Goal: Task Accomplishment & Management: Use online tool/utility

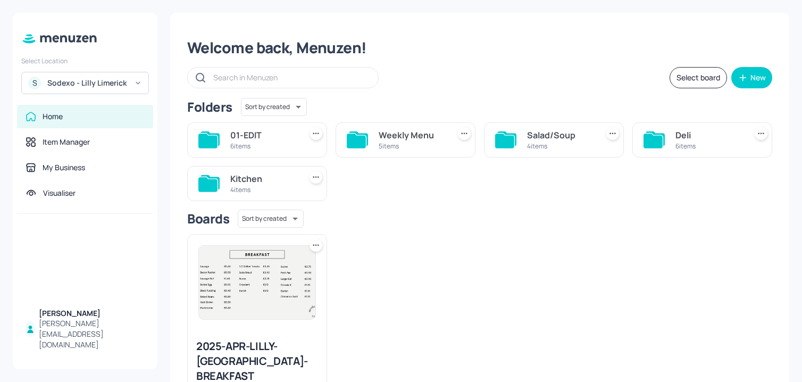
click at [314, 242] on icon at bounding box center [316, 245] width 11 height 11
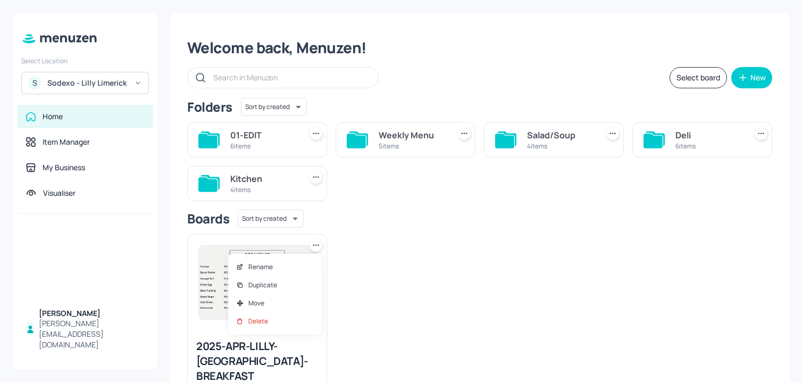
click at [314, 242] on div at bounding box center [401, 191] width 802 height 382
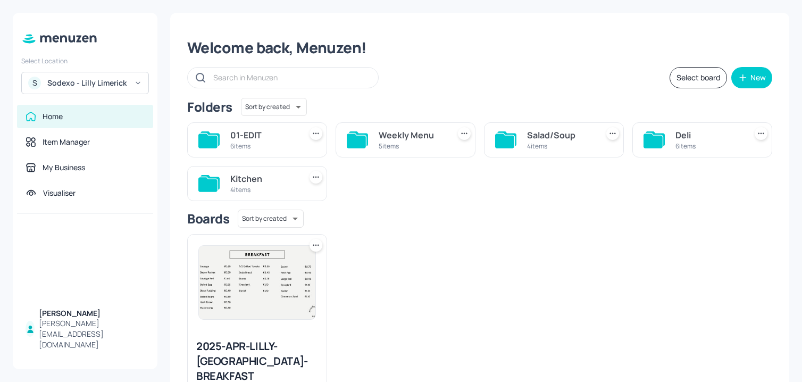
click at [265, 146] on div "6 items" at bounding box center [263, 146] width 67 height 9
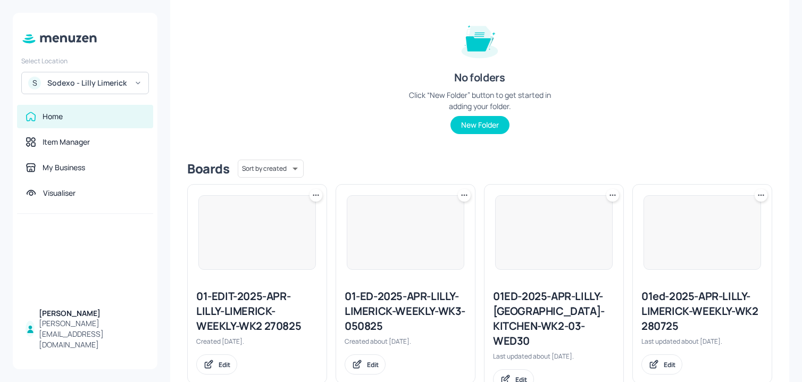
scroll to position [154, 0]
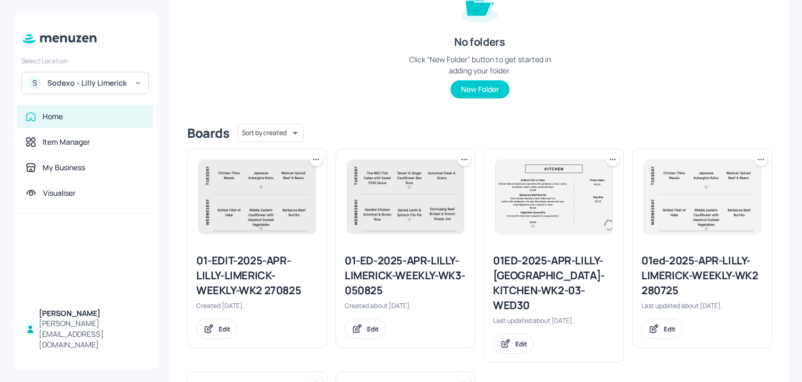
click at [315, 163] on icon at bounding box center [316, 159] width 11 height 11
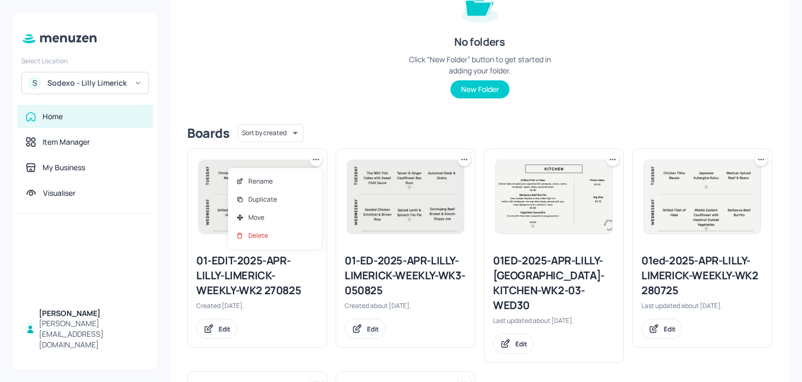
click at [314, 163] on div at bounding box center [401, 191] width 802 height 382
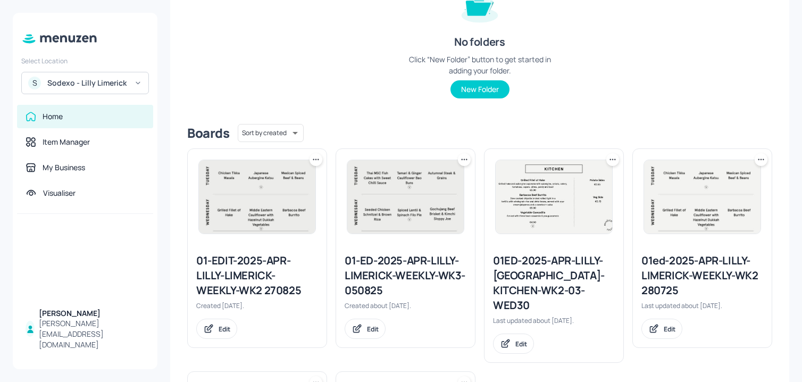
click at [243, 200] on img at bounding box center [257, 196] width 117 height 73
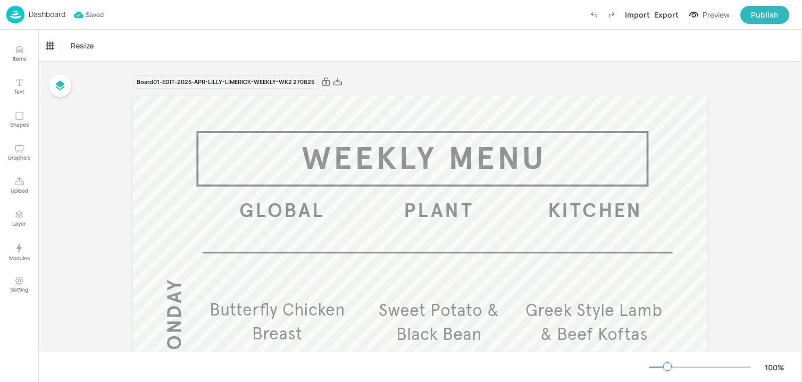
click at [59, 18] on p "Dashboard" at bounding box center [47, 14] width 37 height 7
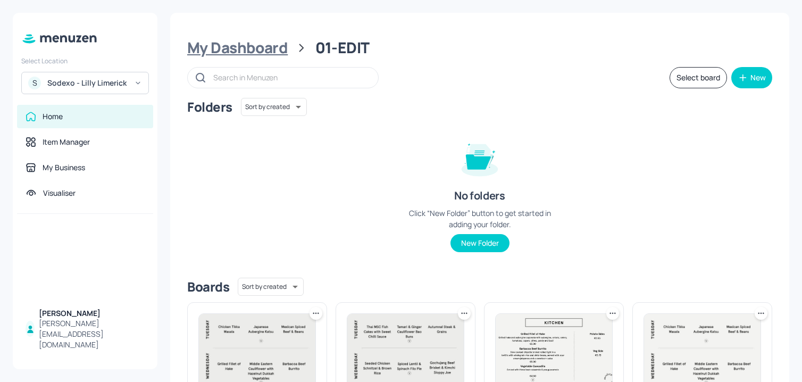
click at [210, 46] on div "My Dashboard" at bounding box center [237, 47] width 101 height 19
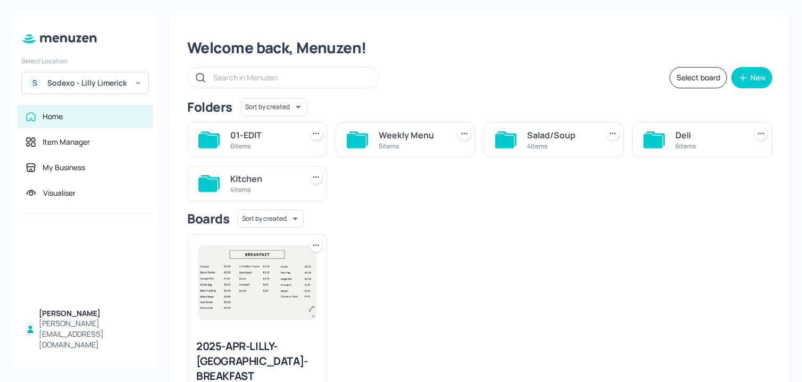
click at [62, 76] on div "S Sodexo - Lilly Limerick" at bounding box center [85, 83] width 128 height 22
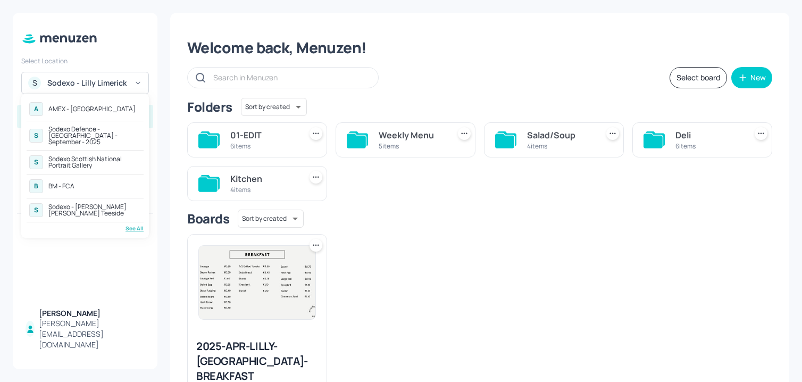
click at [67, 132] on div "Sodexo Defence - Colchester - September - 2025" at bounding box center [94, 135] width 93 height 19
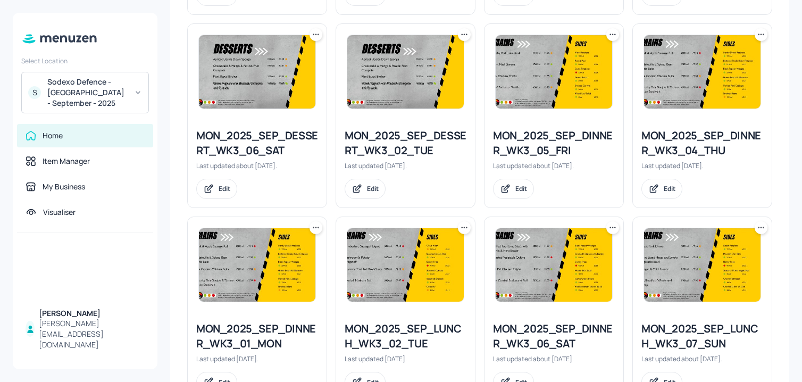
scroll to position [762, 0]
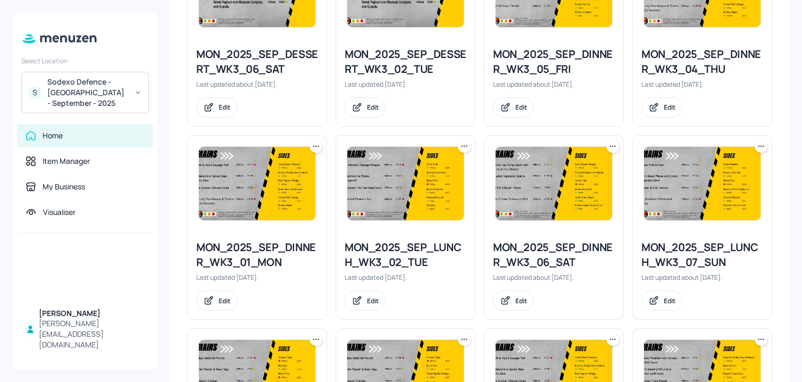
click at [311, 148] on icon at bounding box center [316, 146] width 11 height 11
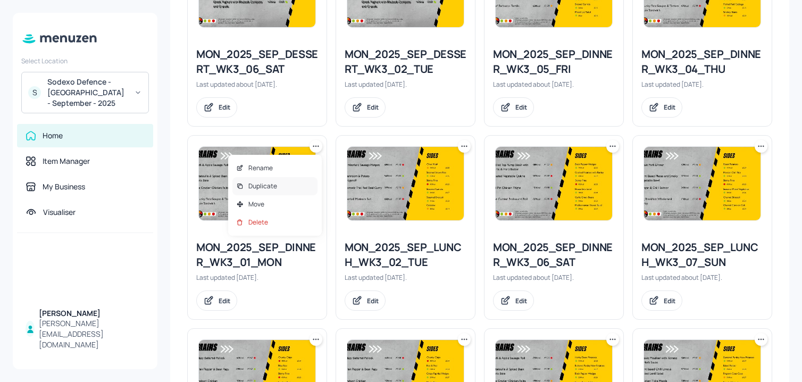
click at [279, 189] on div "Duplicate" at bounding box center [275, 186] width 85 height 18
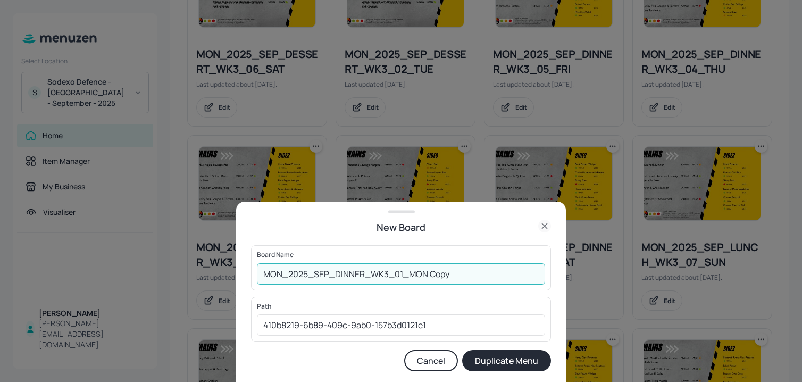
click at [259, 278] on input "MON_2025_SEP_DINNER_WK3_01_MON Copy" at bounding box center [401, 273] width 288 height 21
click at [476, 274] on input "01ED_MON_2025_SEP_DINNER_WK3_01_MON Copy" at bounding box center [401, 273] width 288 height 21
type input "01ED_MON_2025_SEP_DINNER_WK3_01_MON_220925"
click at [462, 350] on button "Duplicate Menu" at bounding box center [506, 360] width 89 height 21
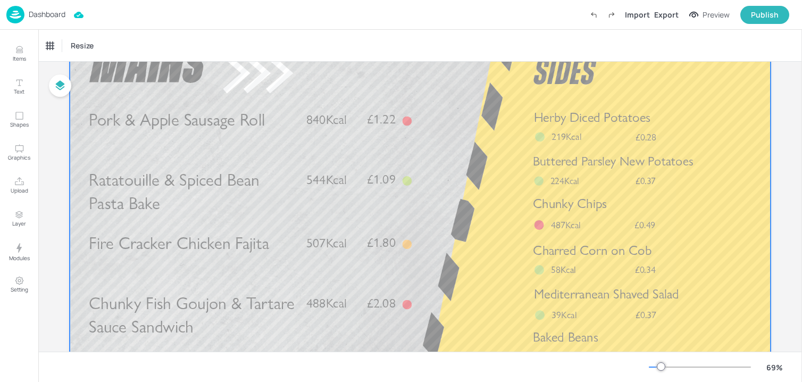
scroll to position [104, 0]
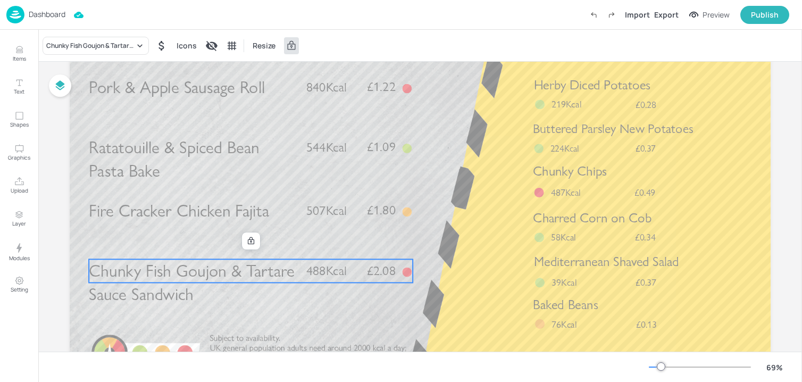
click at [184, 281] on span "Chunky Fish Goujon & Tartare Sauce Sandwich" at bounding box center [192, 283] width 206 height 44
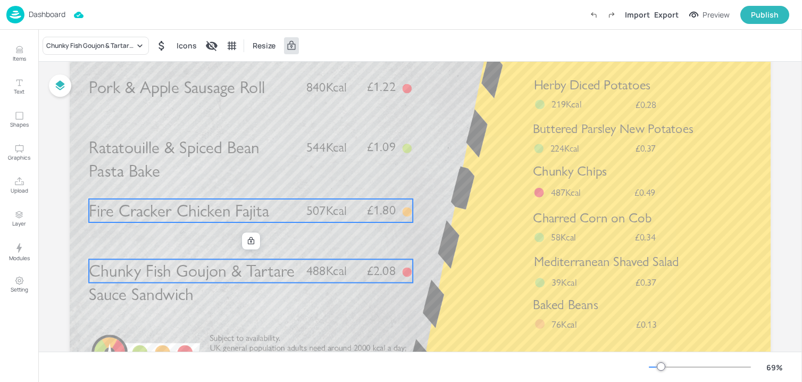
scroll to position [0, 0]
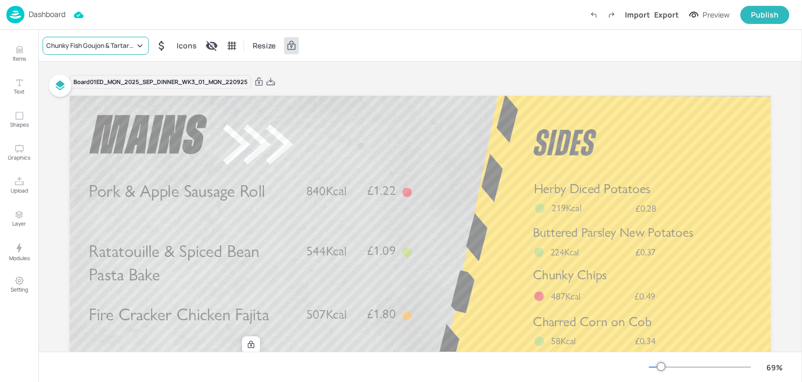
click at [105, 54] on div "Chunky Fish Goujon & Tartare Sauce Sandwich" at bounding box center [96, 46] width 106 height 18
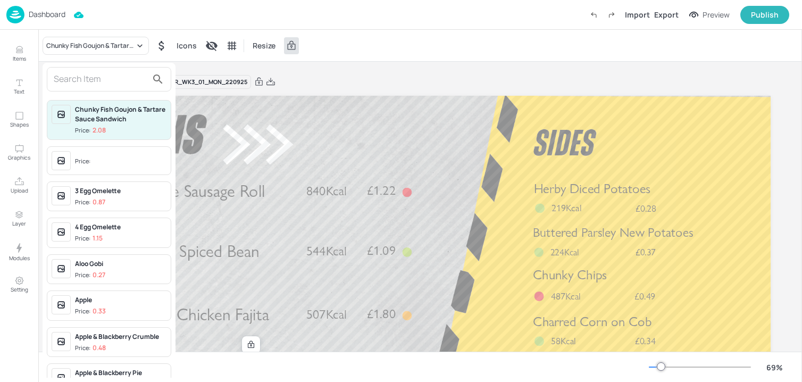
click at [97, 81] on input "text" at bounding box center [101, 79] width 94 height 17
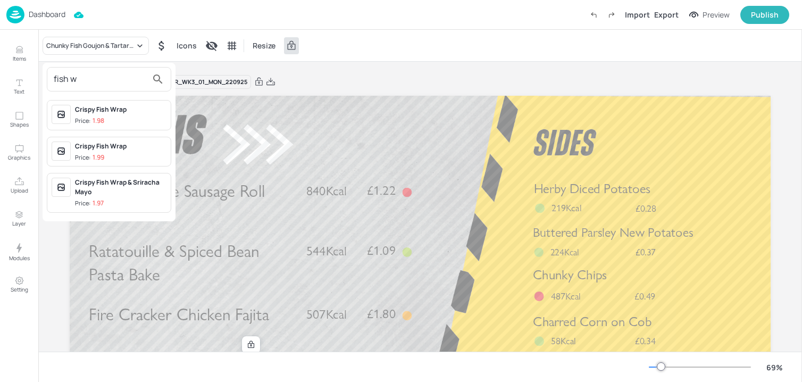
type input "fish w"
click at [122, 117] on span "Price: 1.98" at bounding box center [121, 121] width 92 height 9
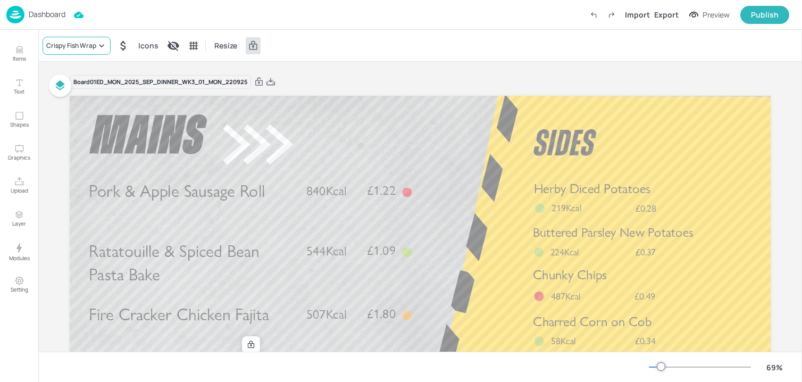
click at [88, 48] on div "Crispy Fish Wrap" at bounding box center [71, 46] width 50 height 10
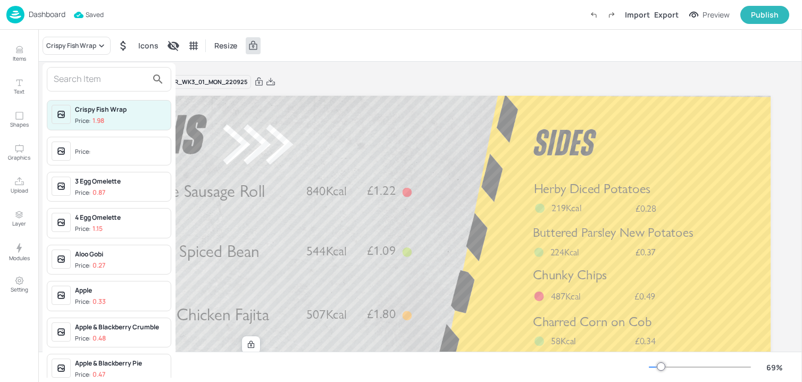
click at [244, 249] on div at bounding box center [401, 191] width 802 height 382
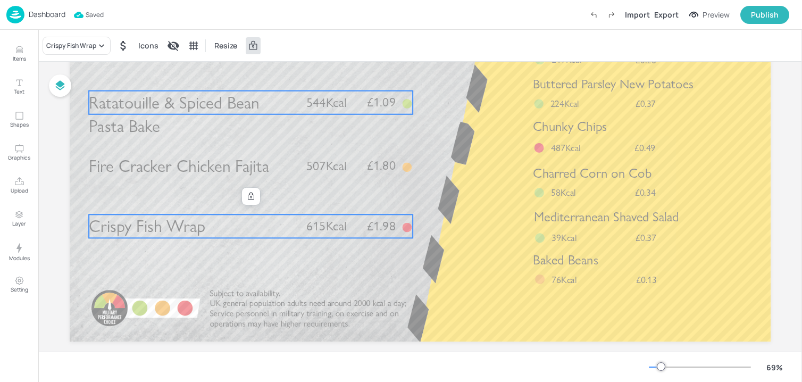
scroll to position [165, 0]
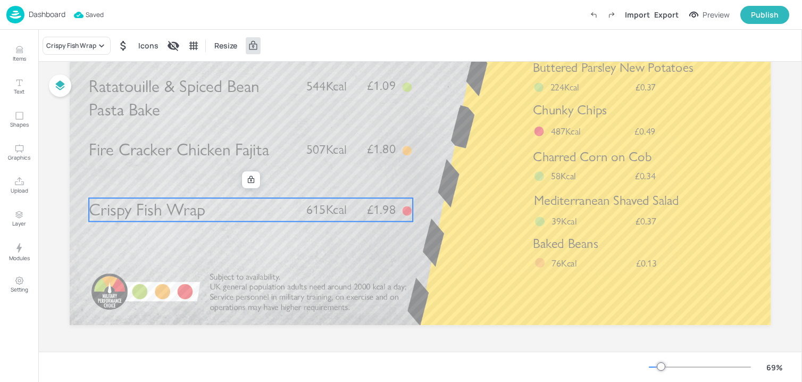
click at [201, 208] on span "Crispy Fish Wrap" at bounding box center [147, 210] width 116 height 20
click at [87, 41] on div "Crispy Fish Wrap" at bounding box center [71, 46] width 50 height 10
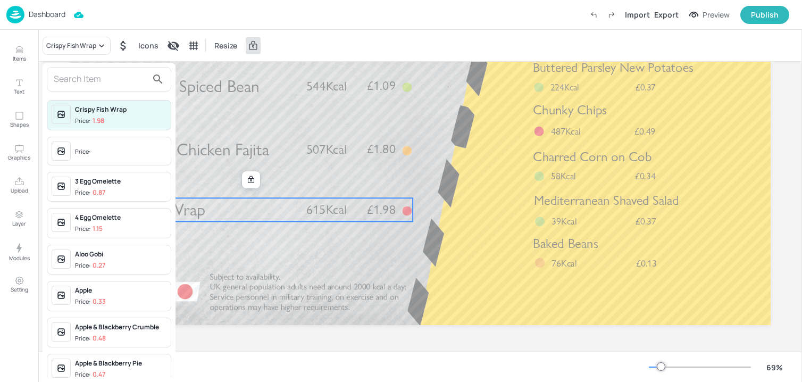
click at [86, 73] on input "text" at bounding box center [101, 79] width 94 height 17
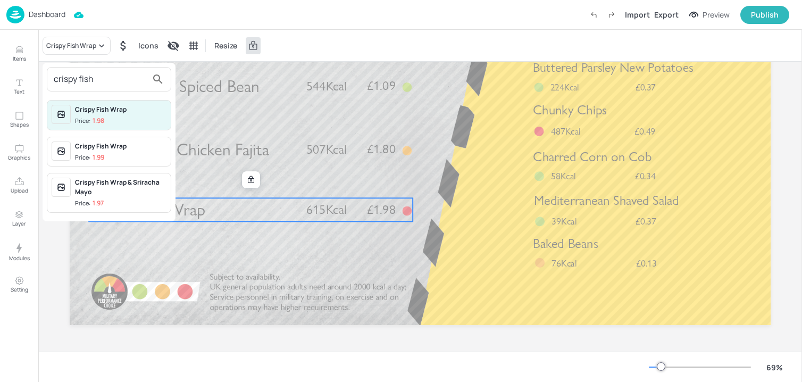
type input "crispy fish"
click at [256, 124] on div at bounding box center [401, 191] width 802 height 382
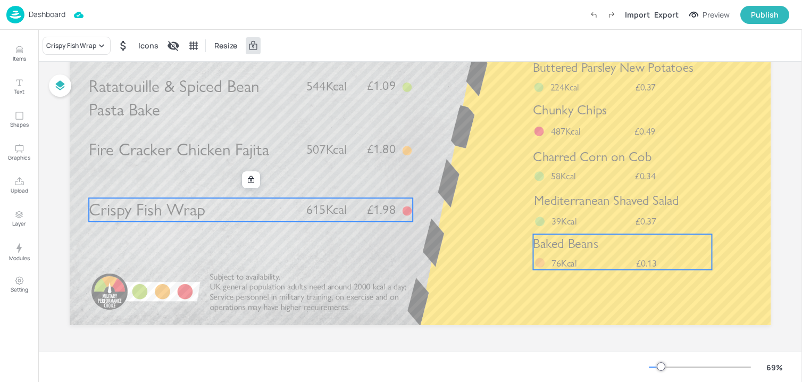
click at [572, 226] on span "39Kcal" at bounding box center [564, 221] width 25 height 12
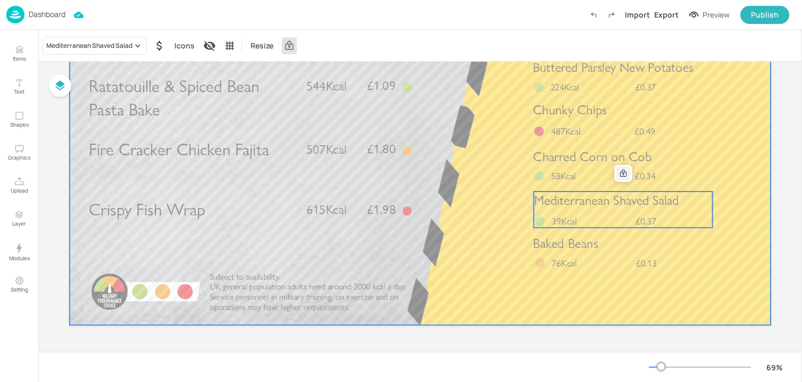
click at [621, 175] on icon at bounding box center [623, 173] width 9 height 9
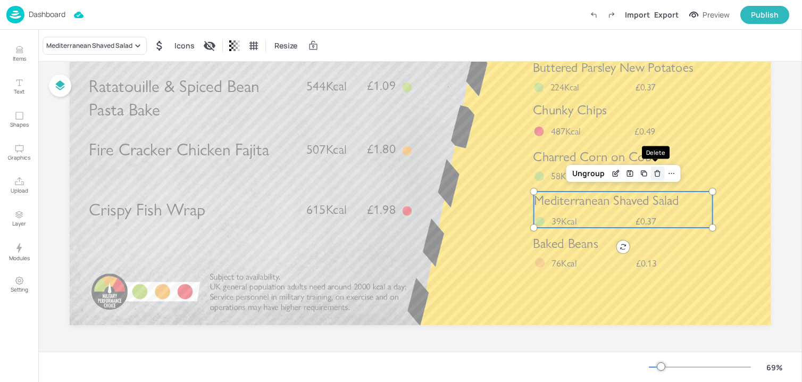
click at [658, 170] on icon "Delete" at bounding box center [658, 173] width 8 height 9
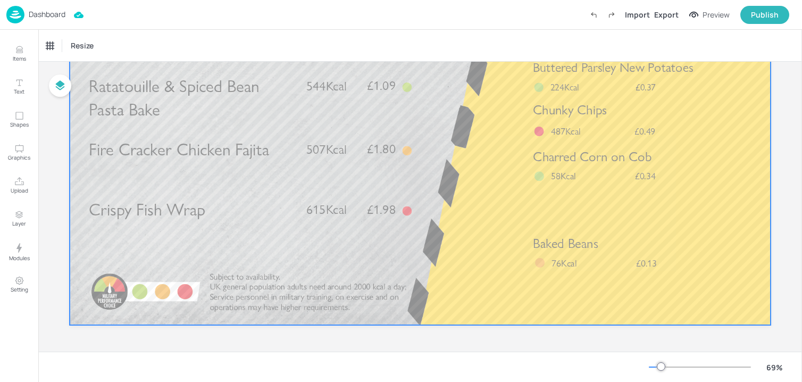
click at [602, 239] on p "Baked Beans" at bounding box center [622, 243] width 179 height 19
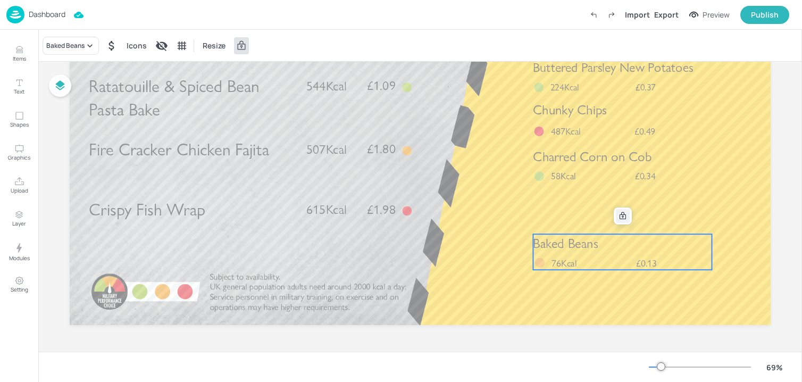
click at [627, 219] on div at bounding box center [623, 216] width 14 height 14
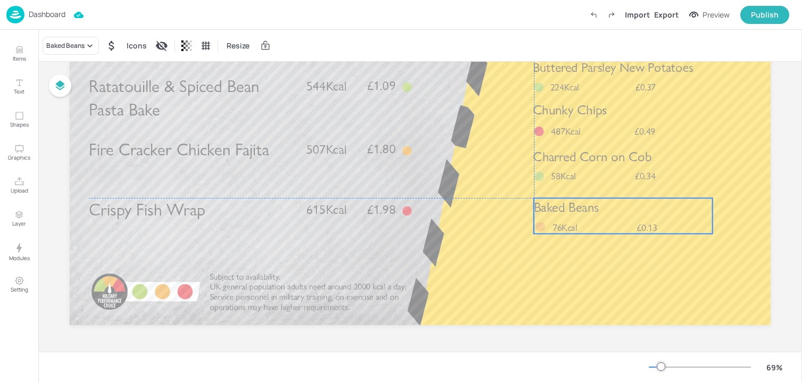
drag, startPoint x: 593, startPoint y: 250, endPoint x: 593, endPoint y: 213, distance: 37.2
click at [593, 213] on span "Baked Beans" at bounding box center [566, 207] width 65 height 16
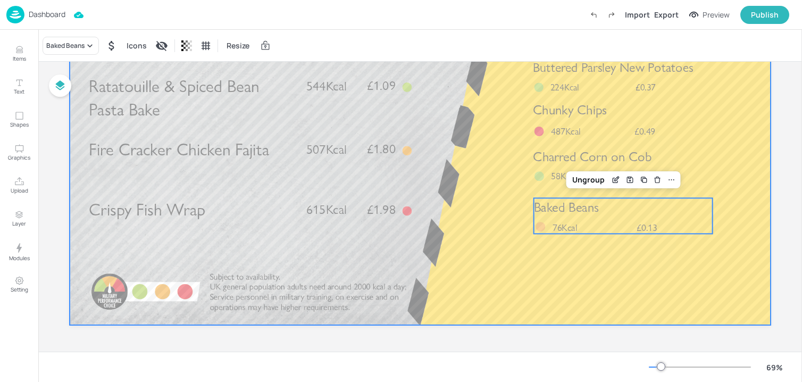
click at [573, 279] on div at bounding box center [420, 128] width 701 height 394
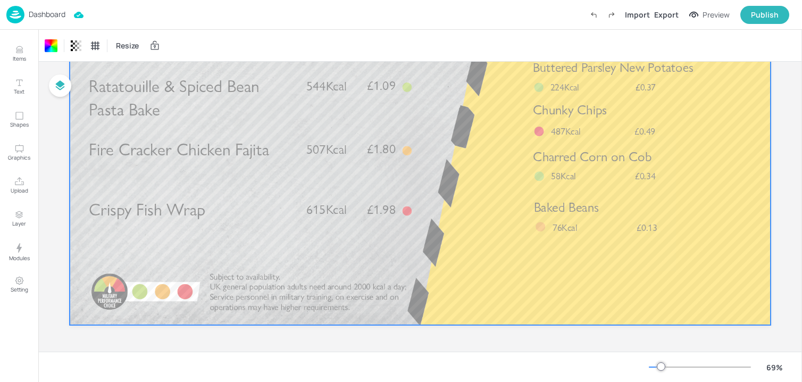
click at [138, 220] on span "Crispy Fish Wrap" at bounding box center [147, 210] width 116 height 20
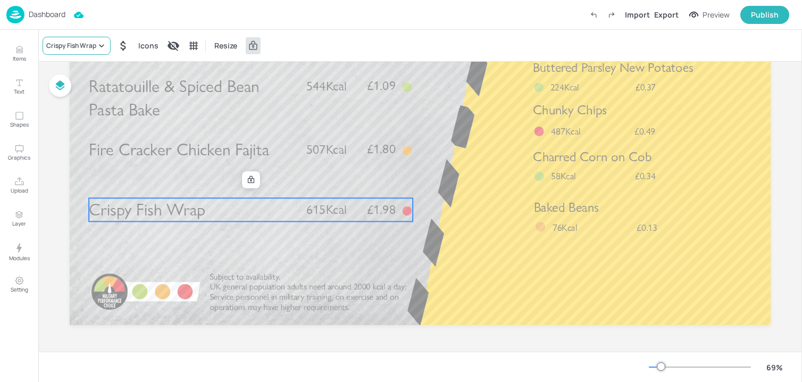
click at [94, 44] on div "Crispy Fish Wrap" at bounding box center [71, 46] width 50 height 10
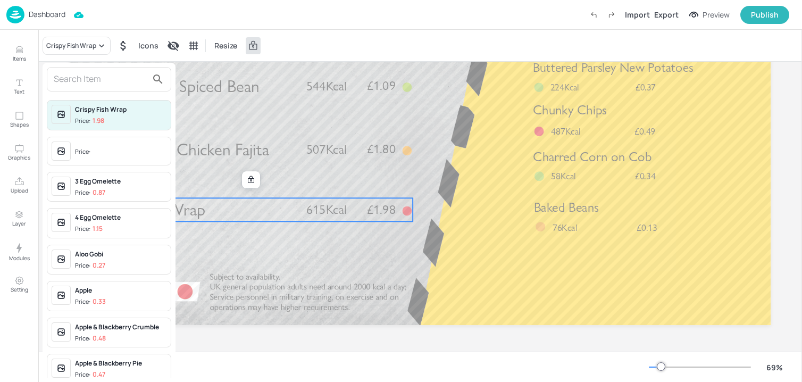
click at [92, 71] on input "text" at bounding box center [101, 79] width 94 height 17
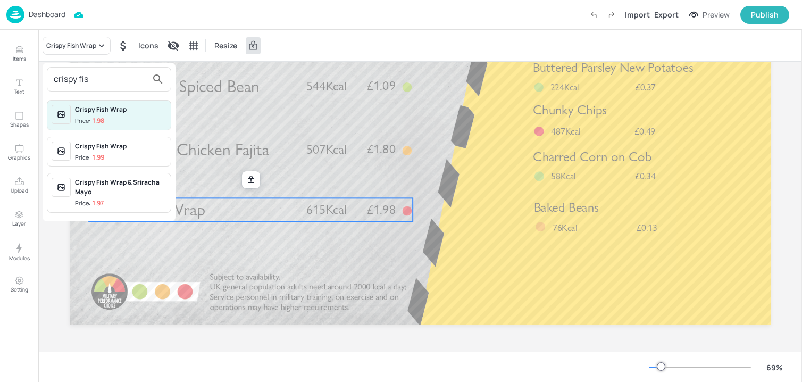
type input "crispy fis"
click at [125, 199] on span "Price: 1.97" at bounding box center [121, 203] width 92 height 9
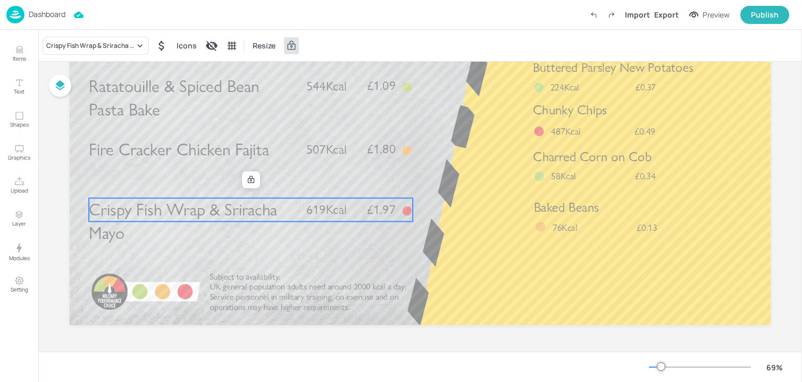
click at [288, 229] on p "Crispy Fish Wrap & Sriracha Mayo" at bounding box center [193, 221] width 208 height 47
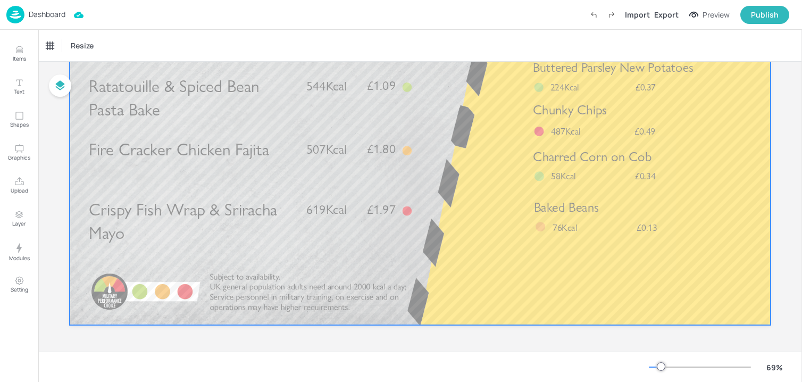
scroll to position [0, 0]
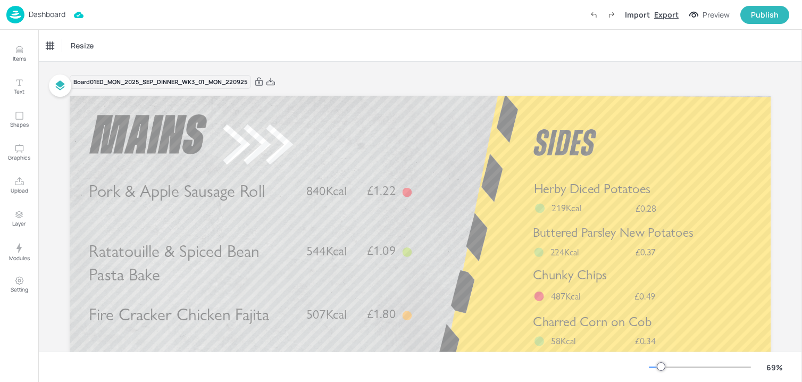
click at [663, 17] on div "Export" at bounding box center [666, 14] width 24 height 11
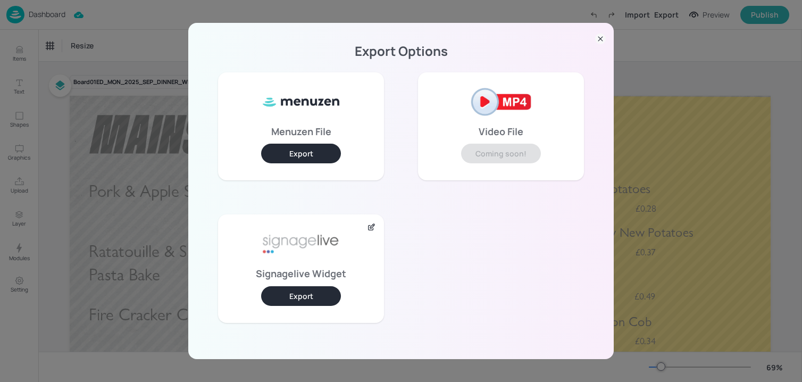
click at [300, 298] on button "Export" at bounding box center [301, 296] width 80 height 20
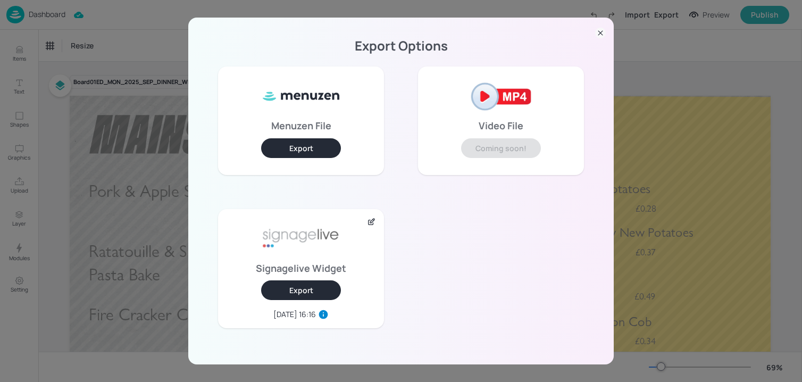
click at [593, 29] on div "Export Options Menuzen File Export Video File Coming soon! Signagelive Widget E…" at bounding box center [401, 191] width 426 height 347
click at [595, 34] on icon at bounding box center [600, 33] width 11 height 11
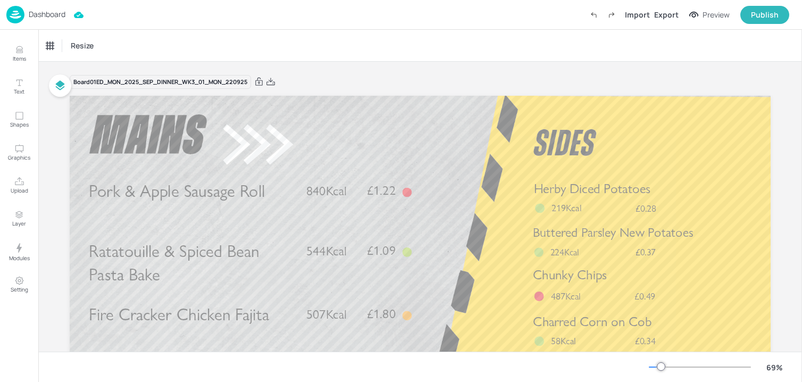
click at [56, 12] on p "Dashboard" at bounding box center [47, 14] width 37 height 7
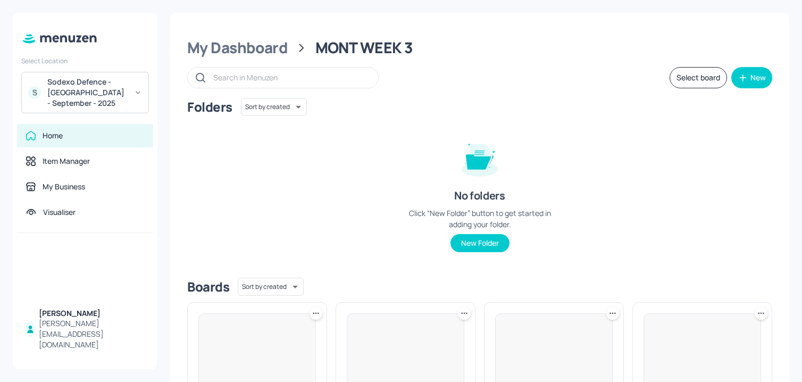
click at [348, 167] on div "Folders Sort by created id ​ No folders Click “New Folder” button to get starte…" at bounding box center [479, 183] width 585 height 171
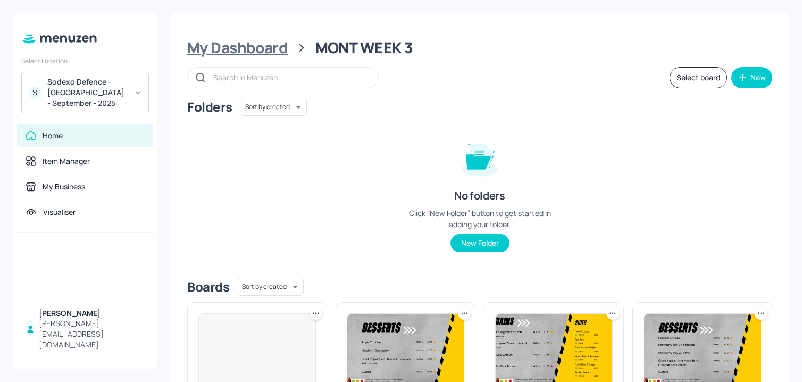
click at [268, 46] on div "My Dashboard" at bounding box center [237, 47] width 101 height 19
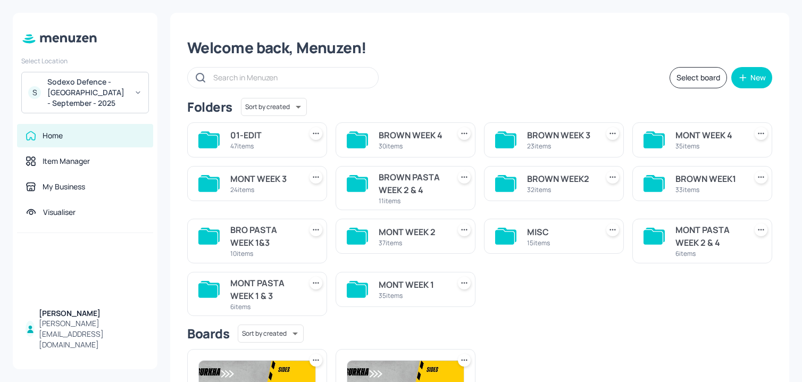
click at [542, 139] on div "BROWN WEEK 3" at bounding box center [560, 135] width 67 height 13
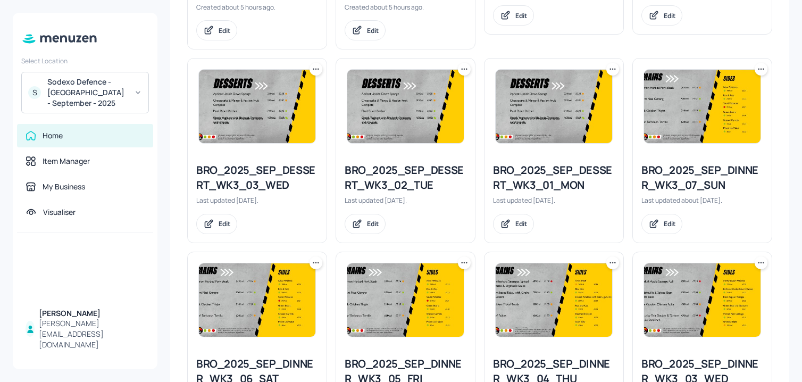
scroll to position [449, 0]
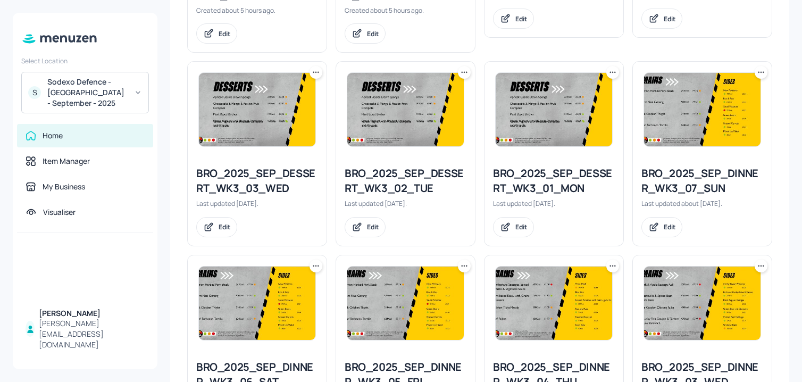
click at [608, 76] on icon at bounding box center [613, 72] width 11 height 11
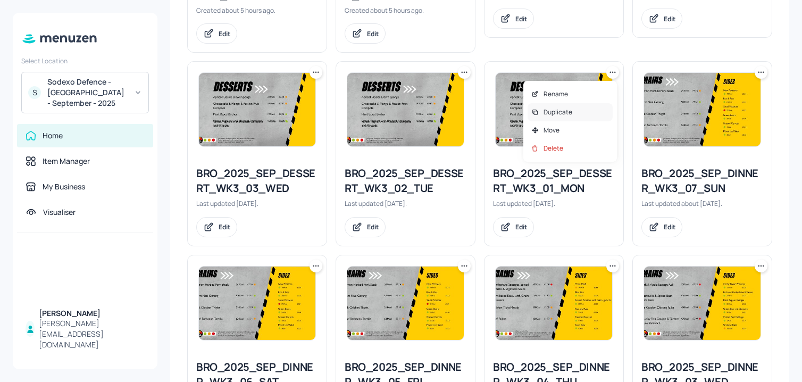
click at [579, 111] on div "Duplicate" at bounding box center [570, 112] width 85 height 18
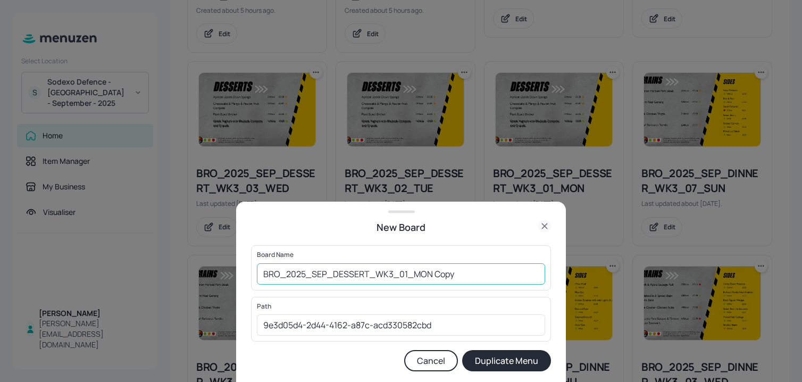
click at [260, 265] on input "BRO_2025_SEP_DESSERT_WK3_01_MON Copy" at bounding box center [401, 273] width 288 height 21
click at [472, 268] on input "01_ED_BRO_2025_SEP_DESSERT_WK3_01_MON Copy" at bounding box center [401, 273] width 288 height 21
type input "01_ED_BRO_2025_SEP_DESSERT_WK3_01_MON_220925"
click at [462, 350] on button "Duplicate Menu" at bounding box center [506, 360] width 89 height 21
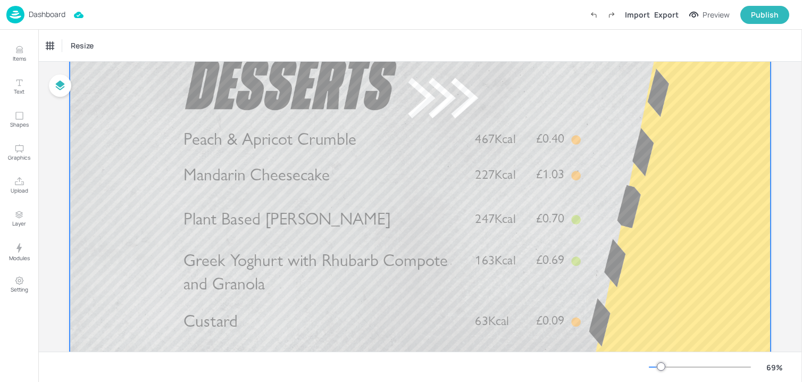
scroll to position [106, 0]
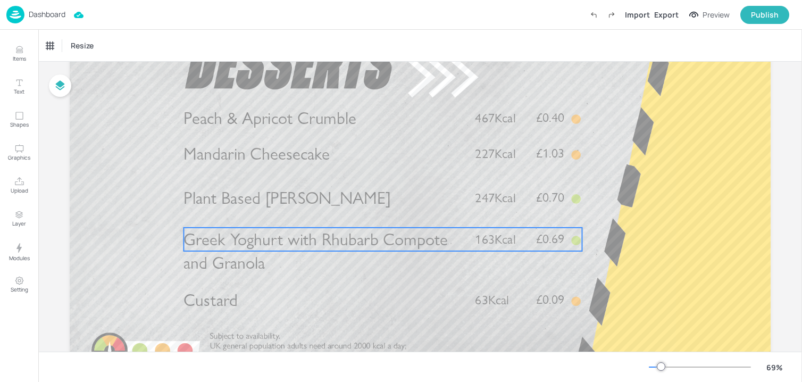
click at [287, 206] on span "Plant Based Bircher" at bounding box center [287, 197] width 207 height 20
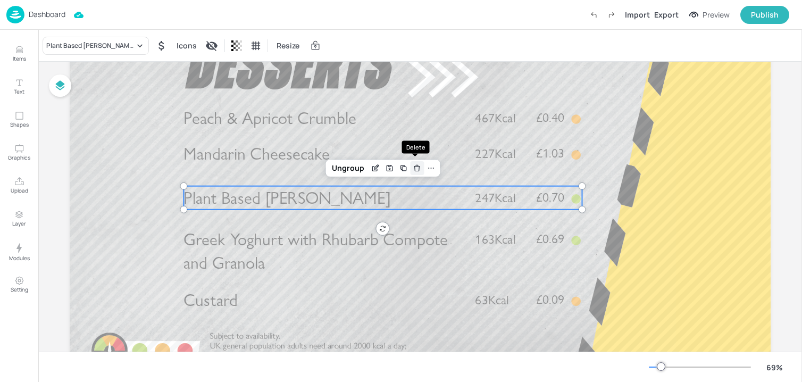
click at [413, 168] on icon "Delete" at bounding box center [417, 168] width 8 height 9
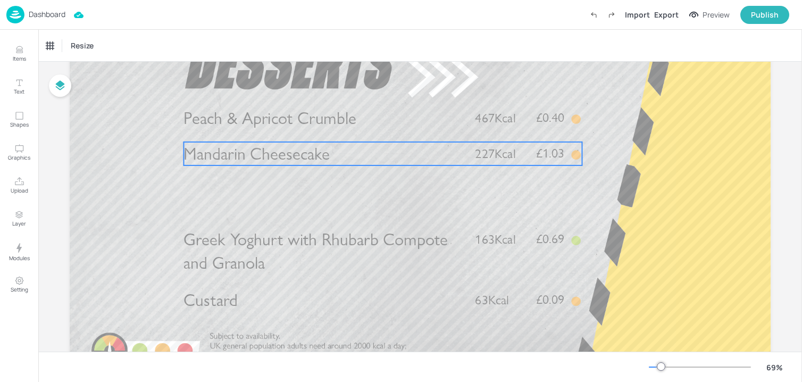
click at [315, 164] on span "Mandarin Cheesecake" at bounding box center [257, 154] width 146 height 20
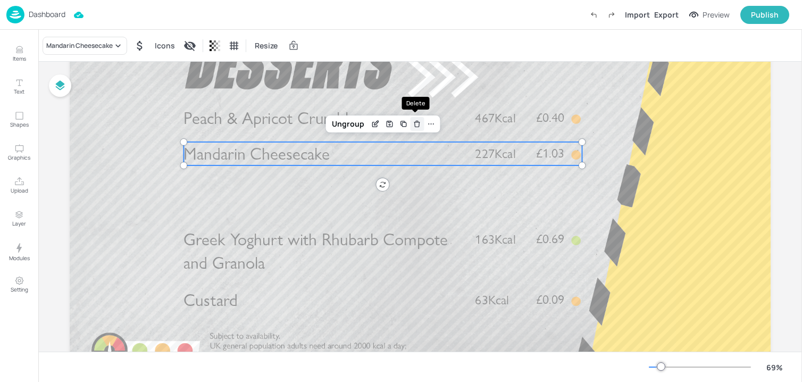
click at [415, 123] on icon "Delete" at bounding box center [417, 124] width 8 height 9
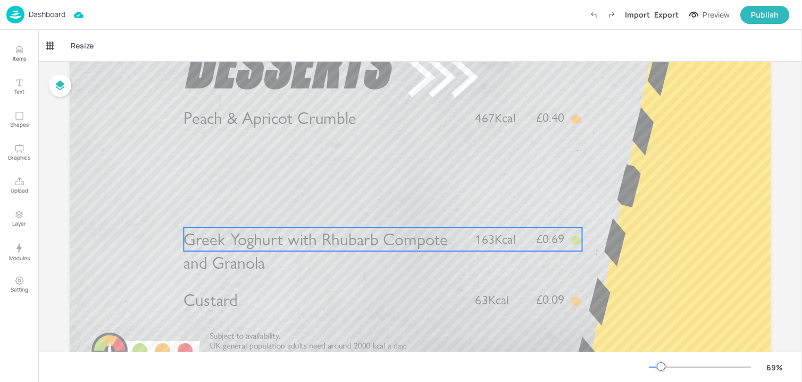
click at [271, 255] on p "Greek Yoghurt with Rhubarb Compote and Granola" at bounding box center [323, 251] width 279 height 47
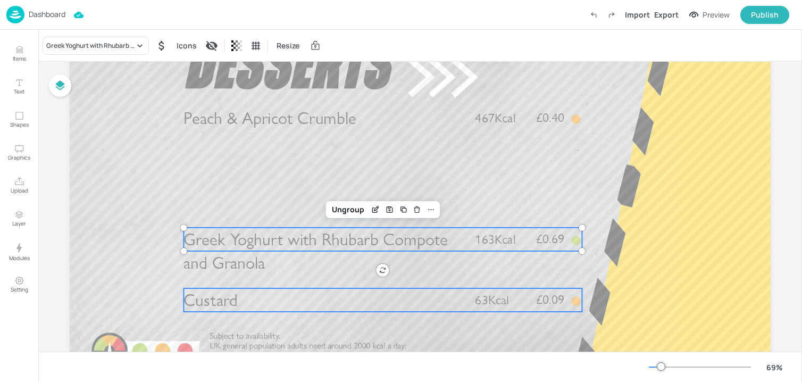
click at [242, 304] on p "Custard" at bounding box center [323, 299] width 279 height 23
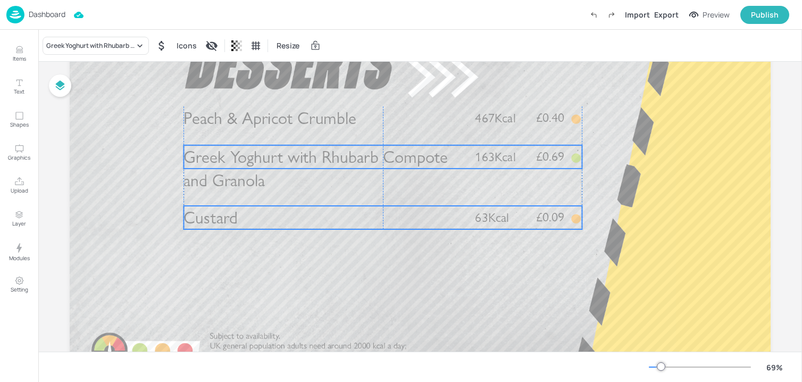
drag, startPoint x: 244, startPoint y: 242, endPoint x: 245, endPoint y: 160, distance: 81.9
click at [245, 160] on span "Greek Yoghurt with Rhubarb Compote and Granola" at bounding box center [316, 169] width 264 height 44
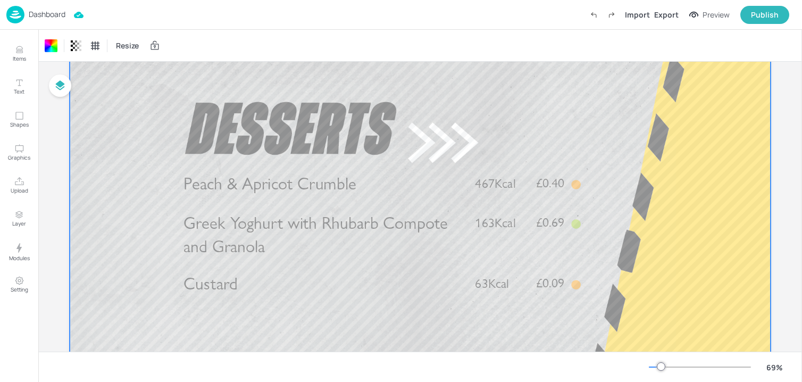
scroll to position [0, 0]
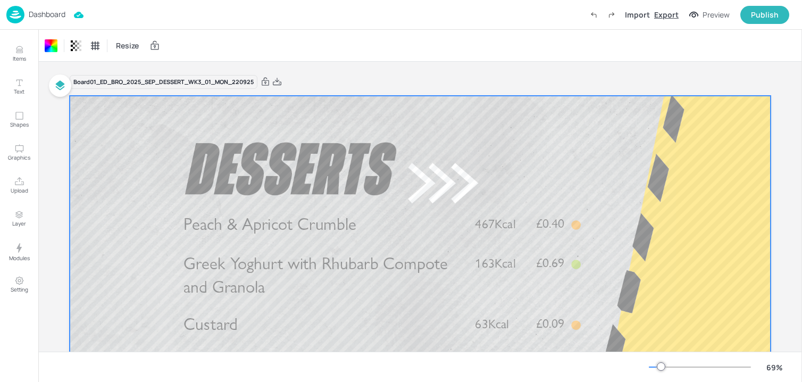
click at [673, 13] on div "Export" at bounding box center [666, 14] width 24 height 11
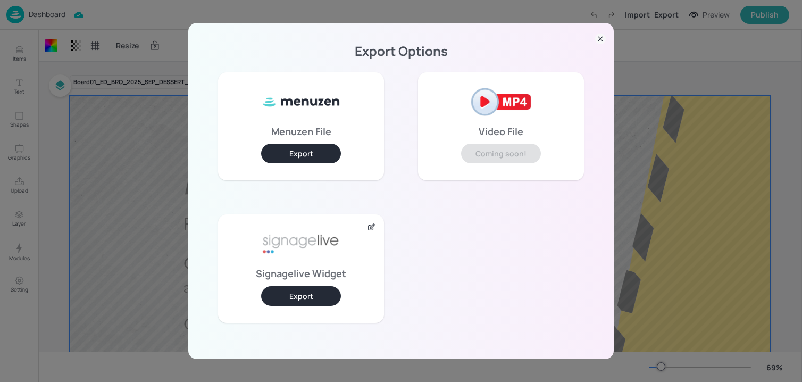
click at [298, 294] on button "Export" at bounding box center [301, 296] width 80 height 20
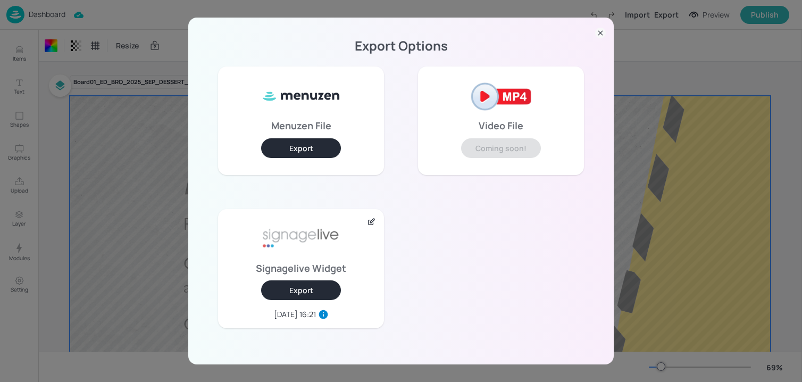
click at [603, 37] on icon at bounding box center [600, 33] width 11 height 11
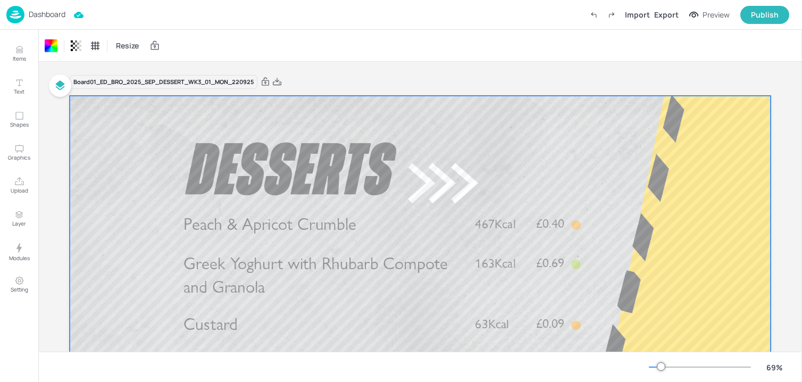
click at [59, 17] on p "Dashboard" at bounding box center [47, 14] width 37 height 7
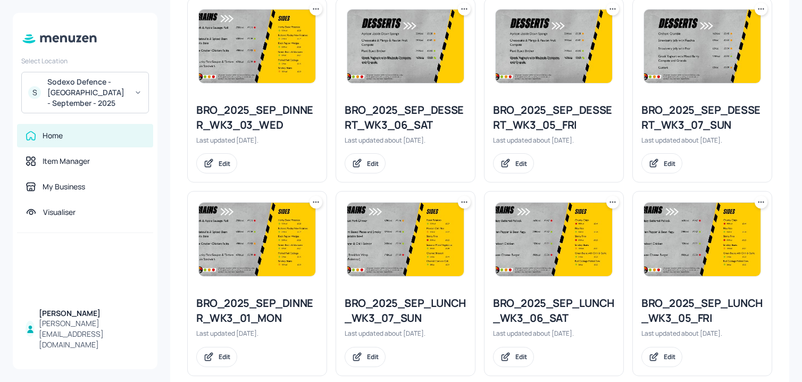
scroll to position [898, 0]
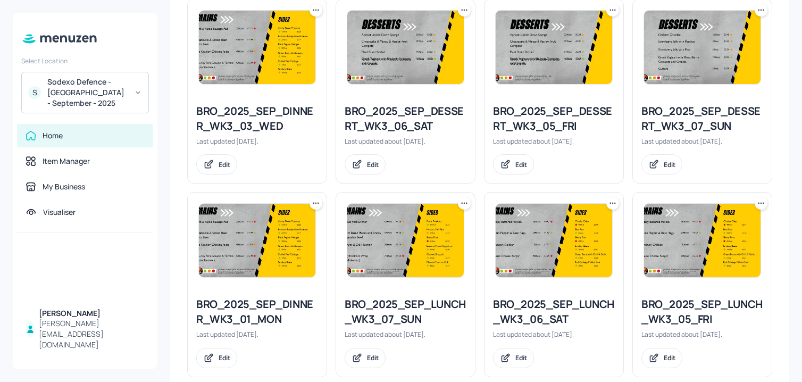
click at [316, 205] on icon at bounding box center [316, 203] width 11 height 11
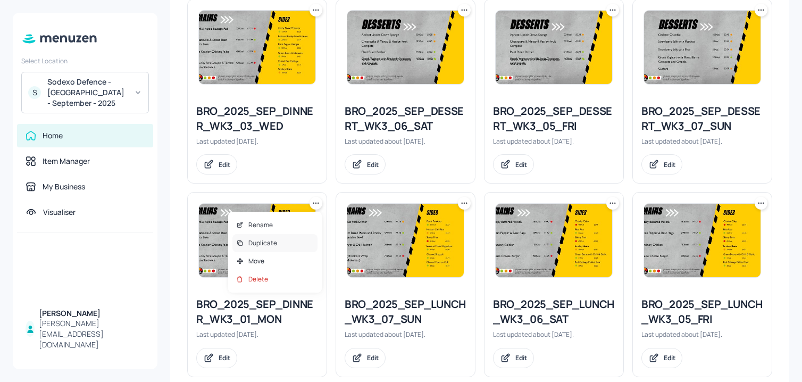
click at [293, 243] on div "Duplicate" at bounding box center [275, 243] width 85 height 18
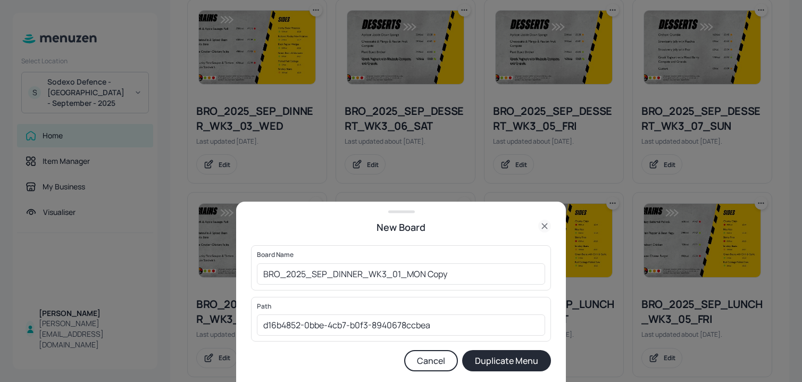
click at [256, 276] on div "Board Name BRO_2025_SEP_DINNER_WK3_01_MON Copy ​" at bounding box center [401, 267] width 300 height 45
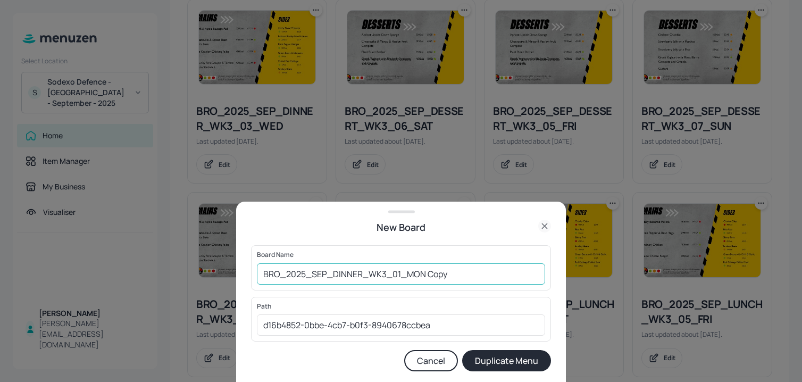
click at [267, 276] on input "BRO_2025_SEP_DINNER_WK3_01_MON Copy" at bounding box center [401, 273] width 288 height 21
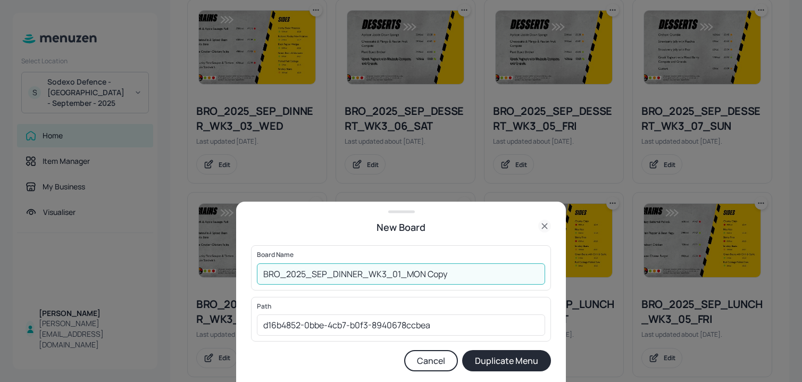
click at [263, 276] on input "BRO_2025_SEP_DINNER_WK3_01_MON Copy" at bounding box center [401, 273] width 288 height 21
click at [501, 276] on input "01_ED_BRO_2025_SEP_DINNER_WK3_01_MON Copy" at bounding box center [401, 273] width 288 height 21
type input "01_ED_BRO_2025_SEP_DINNER_WK3_01_MON_220925"
click at [462, 350] on button "Duplicate Menu" at bounding box center [506, 360] width 89 height 21
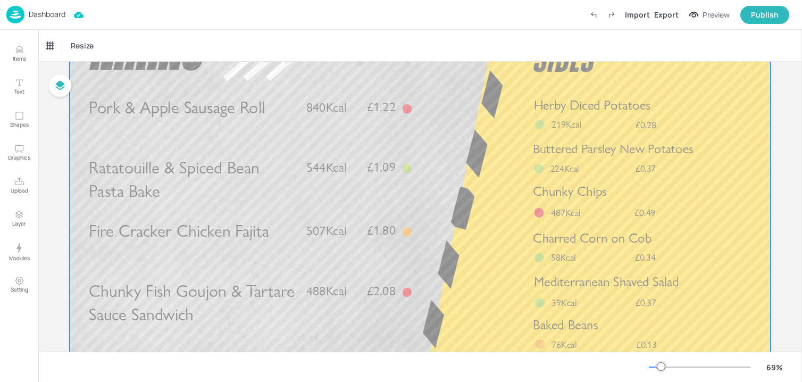
scroll to position [133, 0]
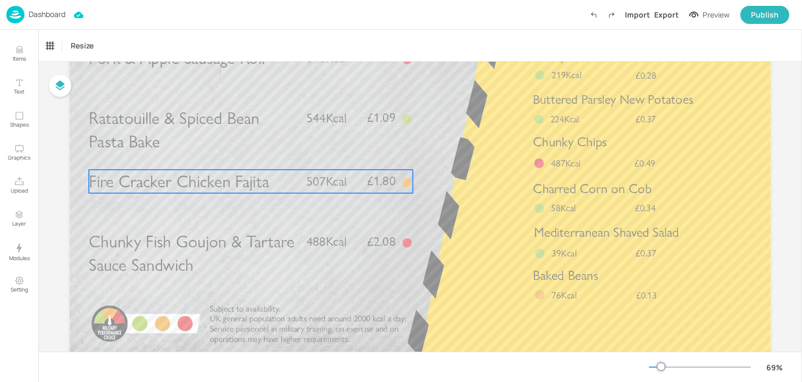
click at [237, 184] on span "Fire Cracker Chicken Fajita" at bounding box center [179, 181] width 180 height 20
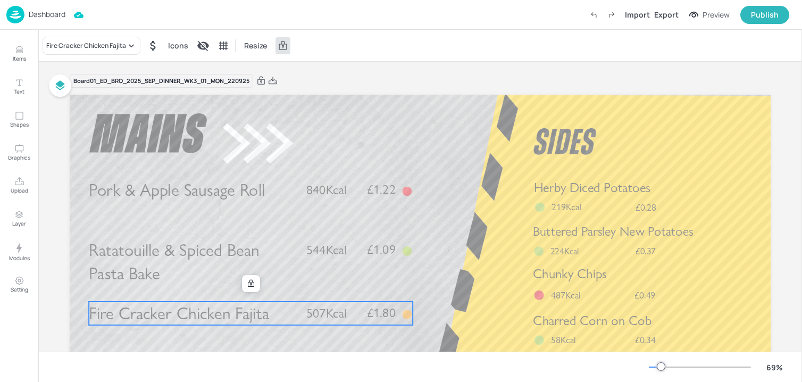
scroll to position [0, 0]
click at [119, 32] on div "Fire Cracker Chicken Fajita Icons Resize" at bounding box center [420, 45] width 764 height 31
click at [119, 37] on div "Fire Cracker Chicken Fajita" at bounding box center [92, 46] width 98 height 18
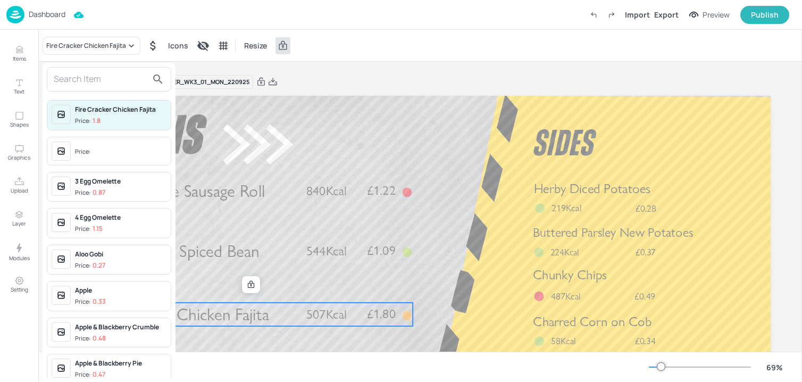
click at [98, 78] on input "text" at bounding box center [101, 79] width 94 height 17
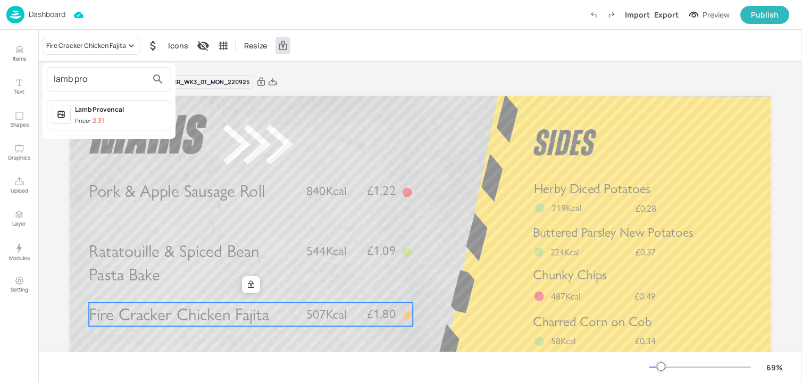
type input "lamb pro"
click at [102, 112] on div "Lamb Provencal" at bounding box center [121, 110] width 92 height 10
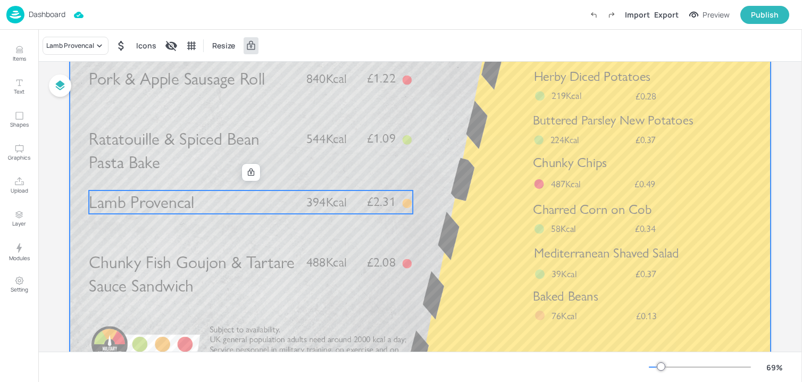
scroll to position [118, 0]
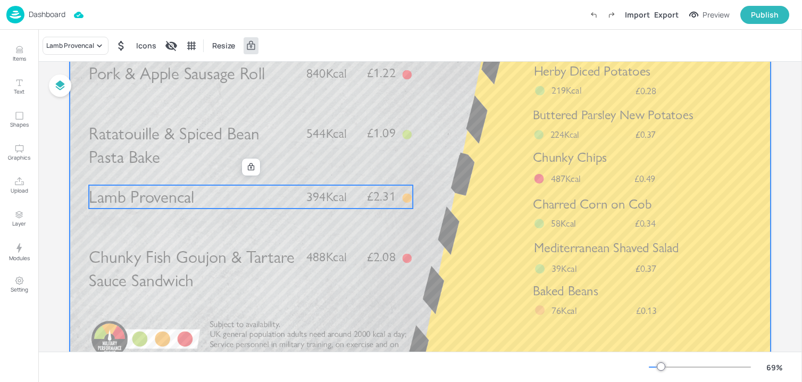
click at [243, 256] on span "Chunky Fish Goujon & Tartare Sauce Sandwich" at bounding box center [192, 269] width 206 height 44
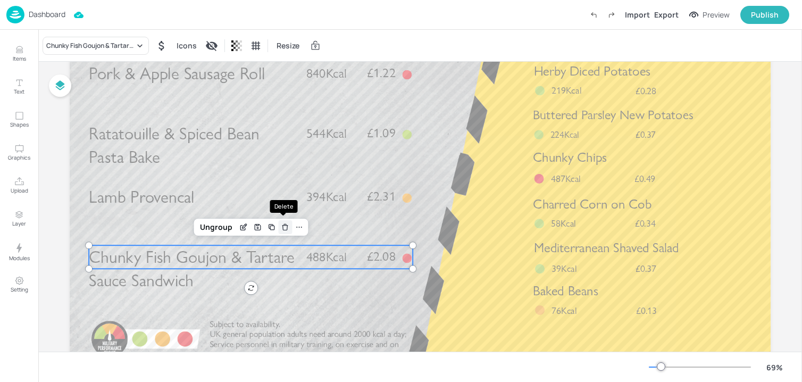
click at [281, 229] on icon "Delete" at bounding box center [285, 227] width 8 height 9
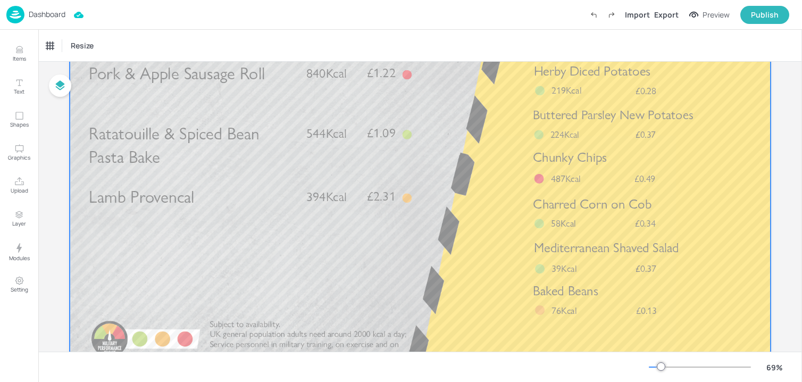
scroll to position [79, 0]
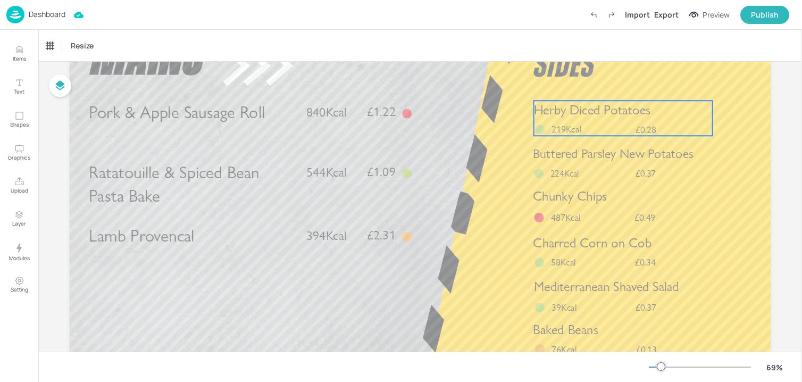
click at [567, 128] on span "219Kcal" at bounding box center [567, 129] width 30 height 12
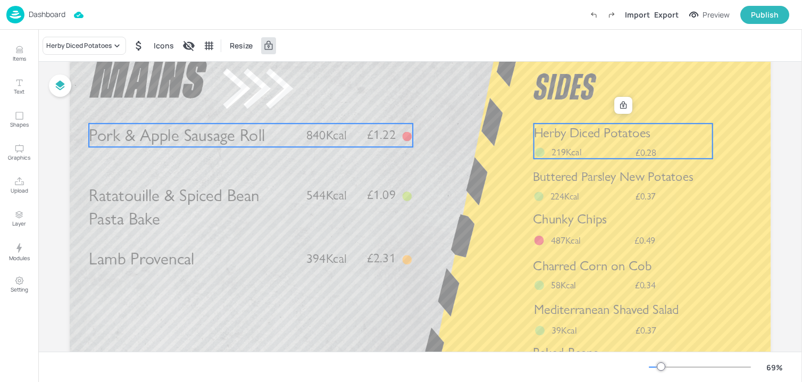
scroll to position [0, 0]
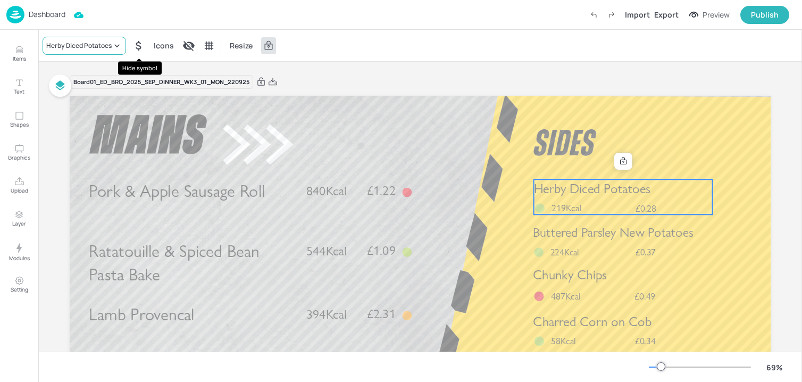
click at [104, 45] on div "Herby Diced Potatoes" at bounding box center [78, 46] width 65 height 10
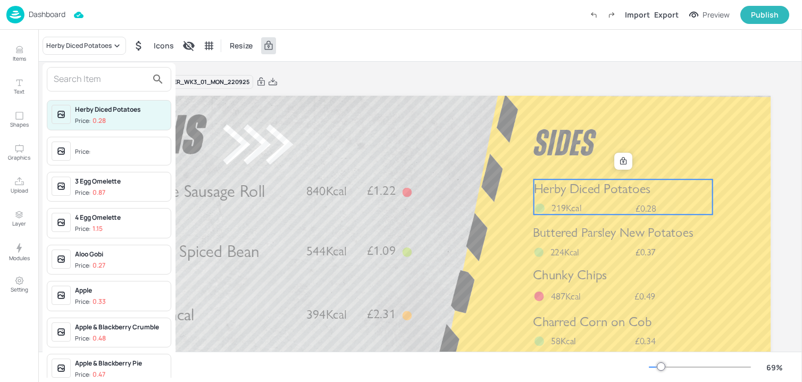
click at [80, 84] on input "text" at bounding box center [101, 79] width 94 height 17
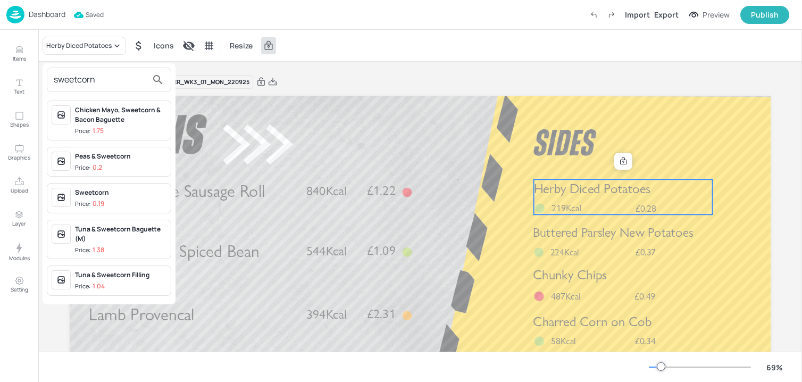
type input "sweetcorn"
click at [112, 205] on span "Price: 0.19" at bounding box center [121, 204] width 92 height 9
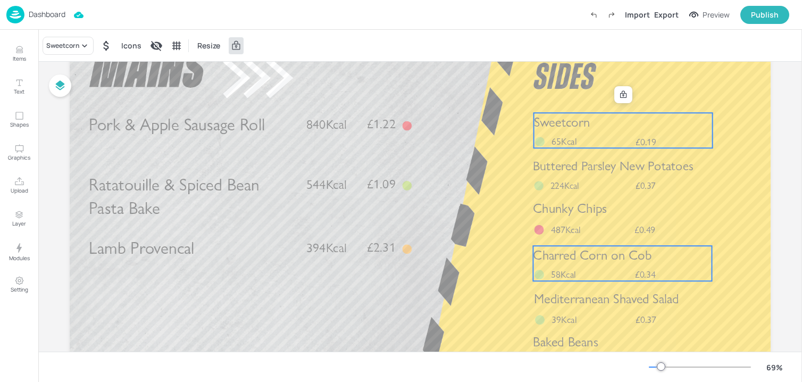
scroll to position [104, 0]
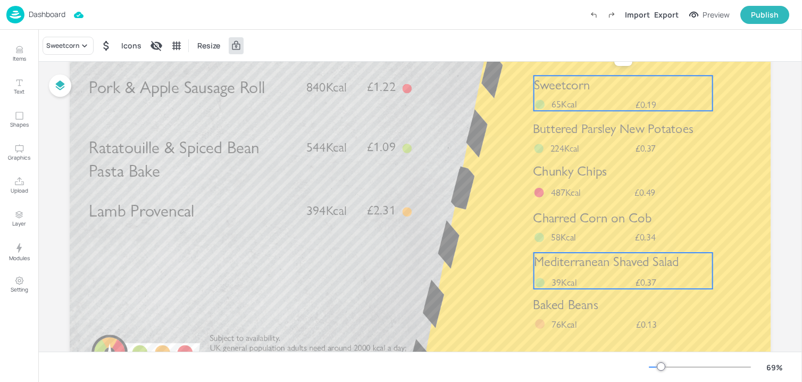
click at [596, 262] on span "Mediterranean Shaved Salad" at bounding box center [606, 262] width 145 height 16
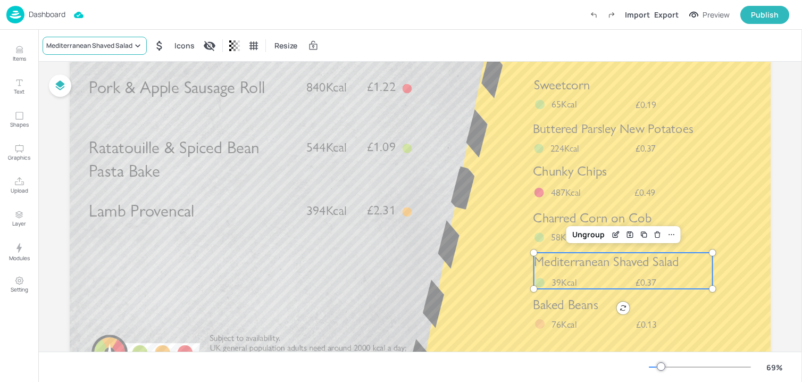
click at [93, 42] on div "Mediterranean Shaved Salad" at bounding box center [89, 46] width 86 height 10
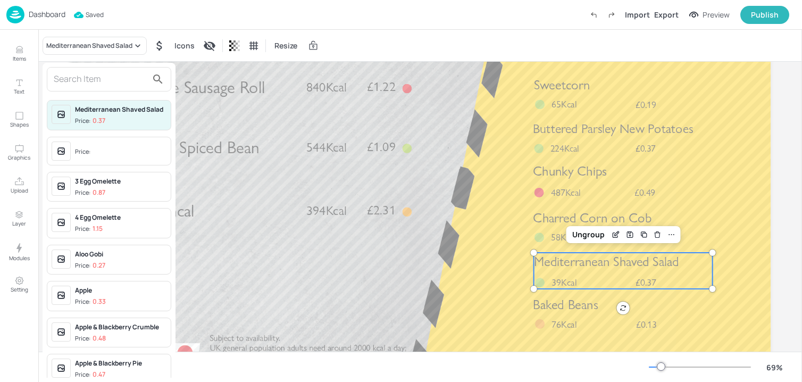
click at [87, 78] on input "text" at bounding box center [101, 79] width 94 height 17
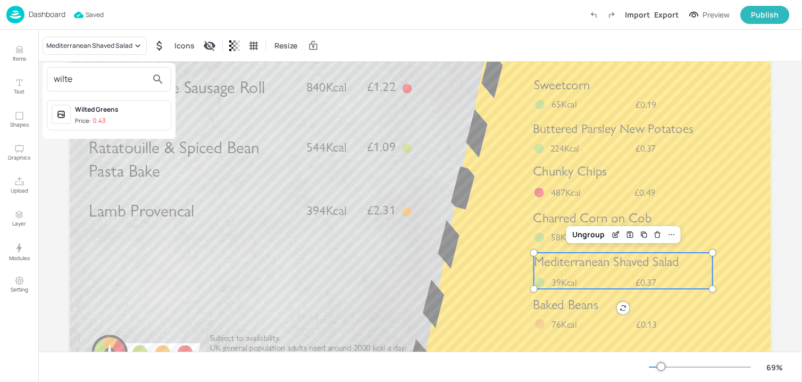
type input "wilte"
click at [111, 117] on span "Price: 0.43" at bounding box center [121, 121] width 92 height 9
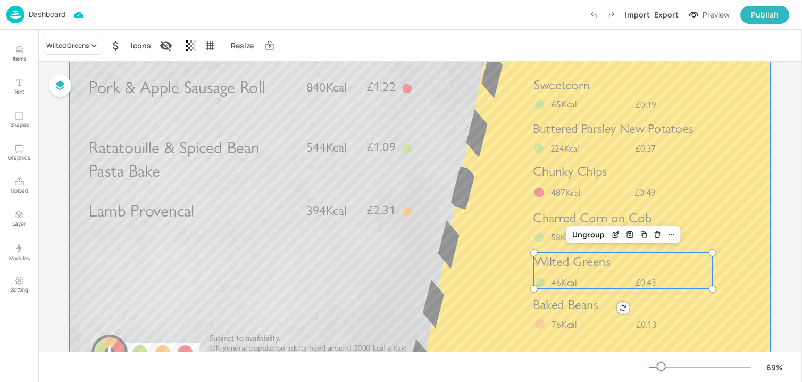
click at [502, 267] on div at bounding box center [420, 189] width 701 height 394
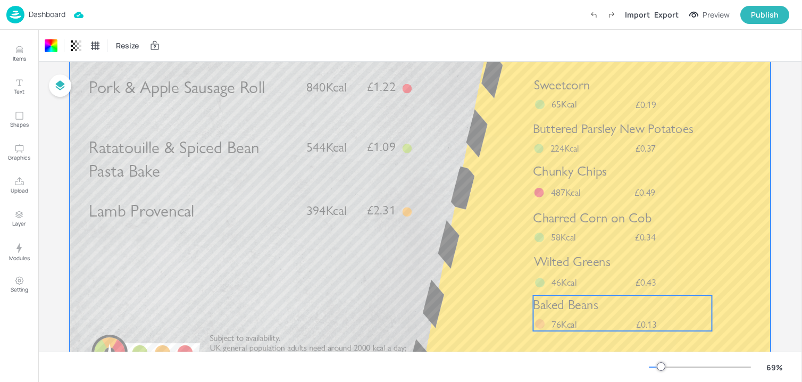
click at [582, 316] on div "Baked Beans £0.13 76Kcal" at bounding box center [622, 313] width 179 height 36
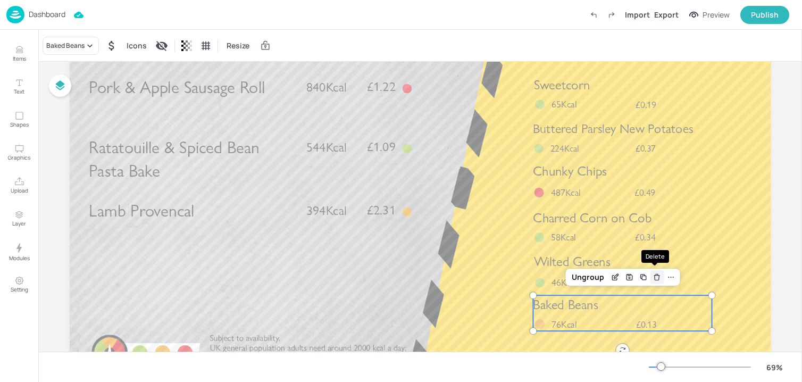
click at [657, 275] on icon "Delete" at bounding box center [657, 277] width 8 height 9
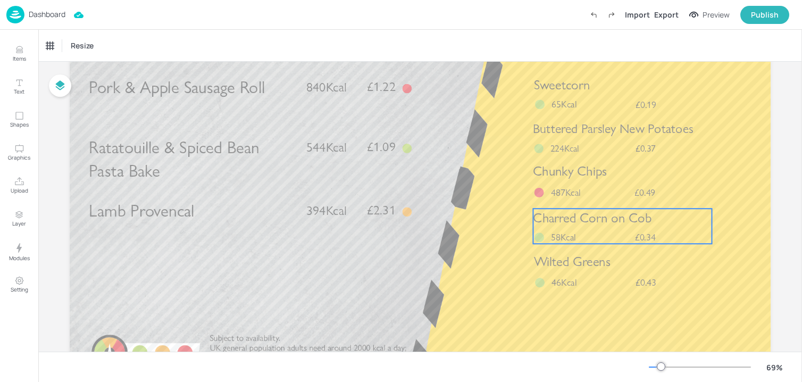
click at [550, 228] on div "Charred Corn on Cob £0.34 58Kcal" at bounding box center [622, 226] width 179 height 35
click at [623, 193] on icon at bounding box center [623, 190] width 6 height 7
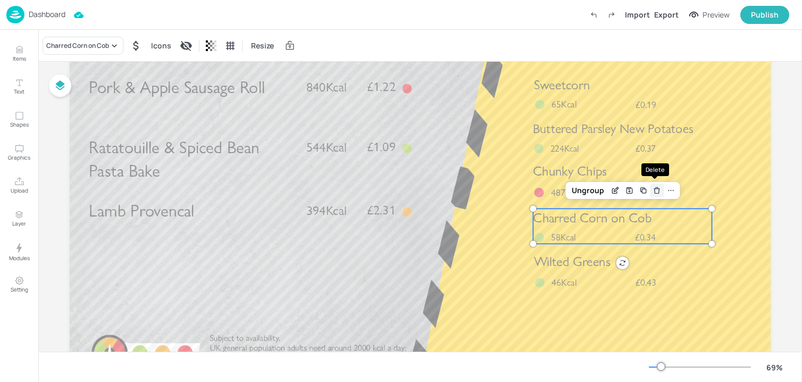
click at [659, 193] on icon "Delete" at bounding box center [657, 190] width 8 height 9
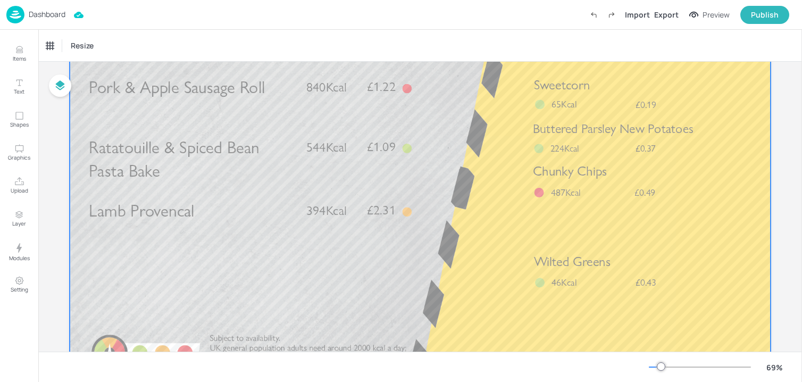
click at [585, 263] on span "Wilted Greens" at bounding box center [572, 262] width 77 height 16
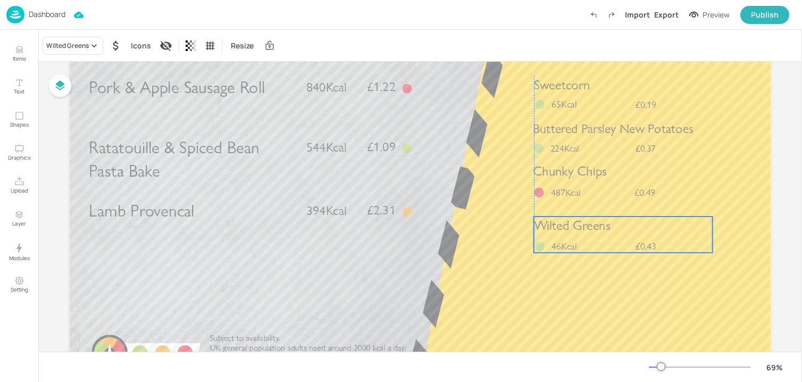
drag, startPoint x: 586, startPoint y: 277, endPoint x: 586, endPoint y: 240, distance: 36.2
click at [586, 240] on p "46Kcal" at bounding box center [571, 246] width 38 height 13
click at [557, 234] on div "Wilted Greens £0.43 46Kcal" at bounding box center [623, 233] width 179 height 36
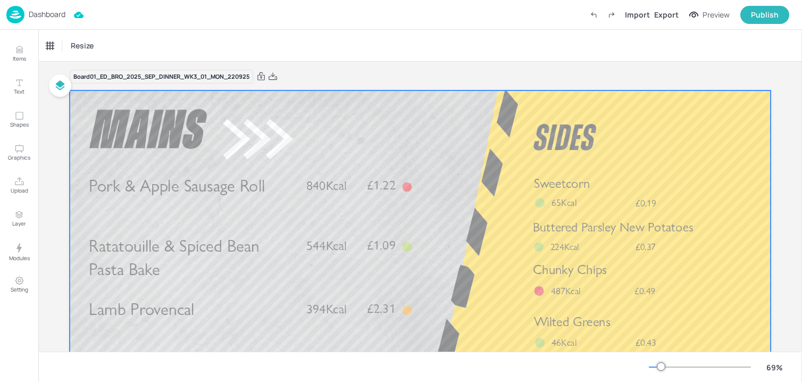
scroll to position [0, 0]
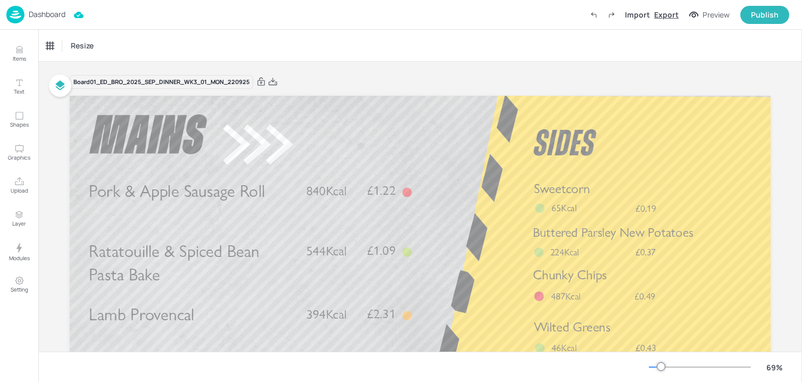
click at [660, 14] on div "Export" at bounding box center [666, 14] width 24 height 11
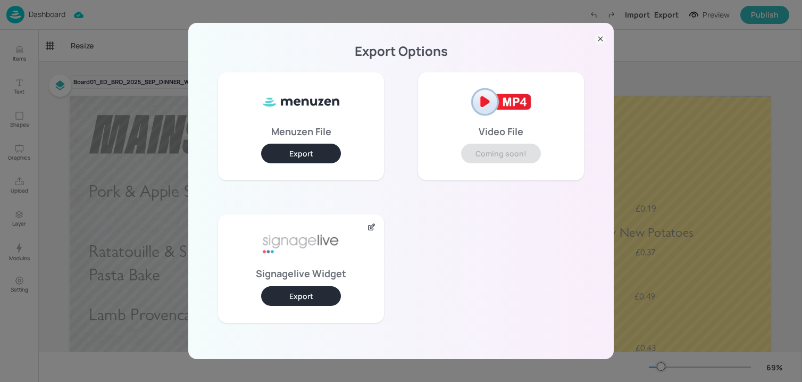
click at [311, 290] on button "Export" at bounding box center [301, 296] width 80 height 20
